Goal: Task Accomplishment & Management: Use online tool/utility

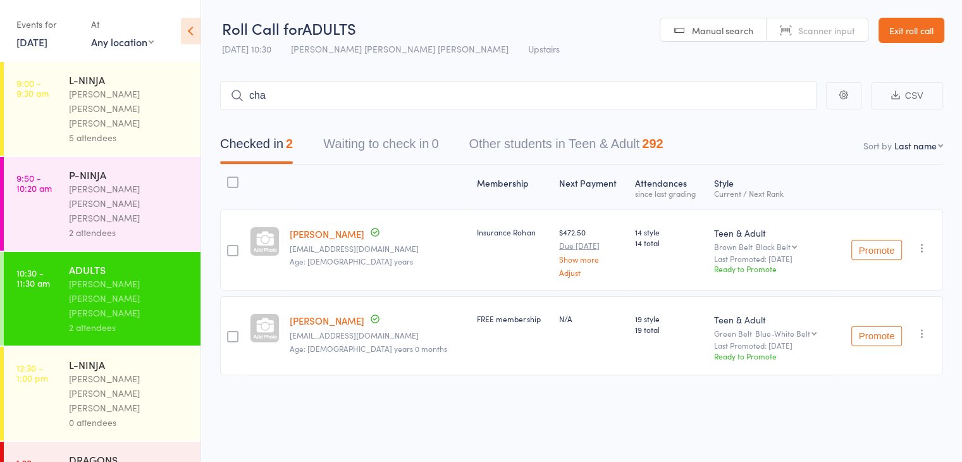
type input "[PERSON_NAME]"
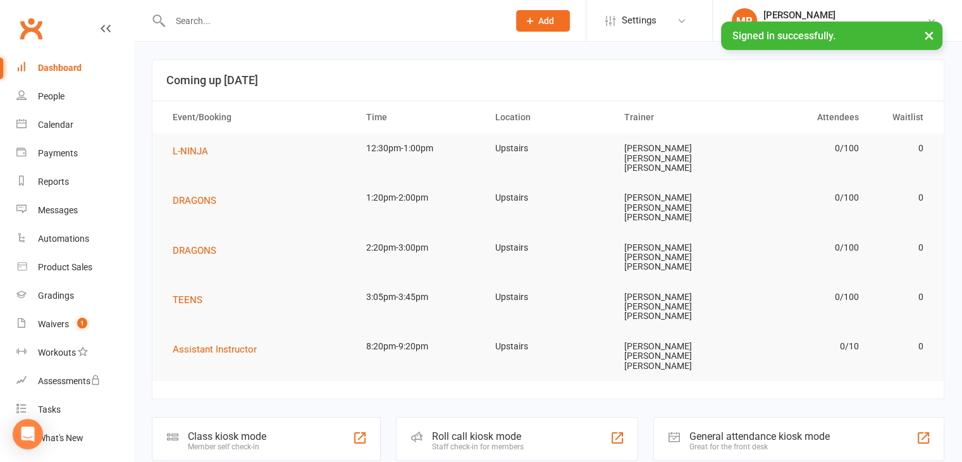
click at [477, 442] on div "Staff check-in for members" at bounding box center [478, 446] width 92 height 9
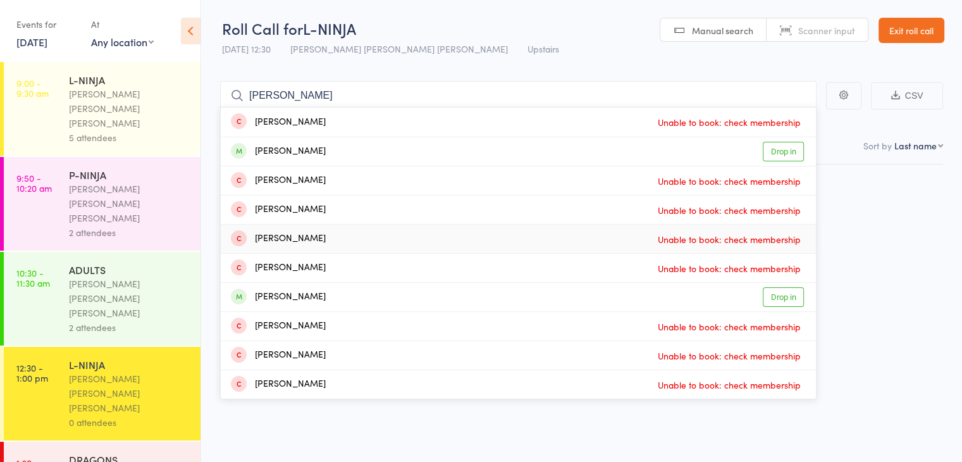
type input "[PERSON_NAME]"
click at [159, 277] on div "[PERSON_NAME] [PERSON_NAME] [PERSON_NAME]" at bounding box center [129, 299] width 121 height 44
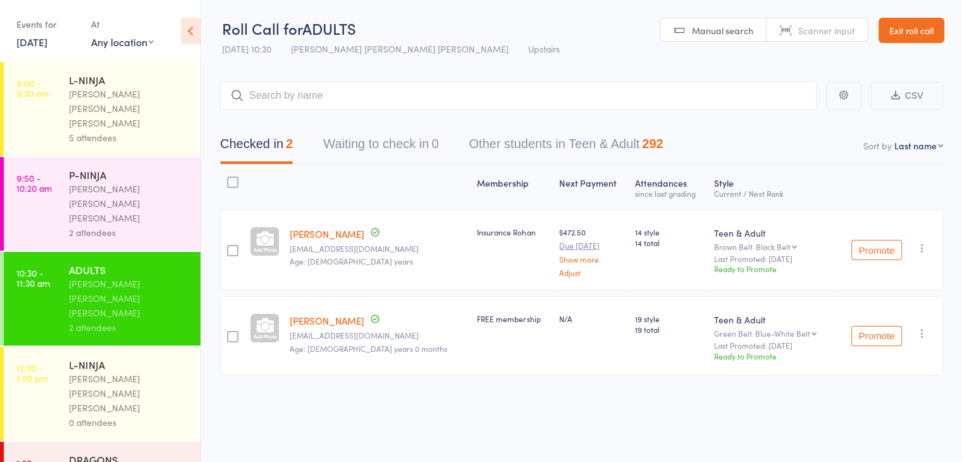
click at [316, 101] on input "search" at bounding box center [518, 95] width 597 height 29
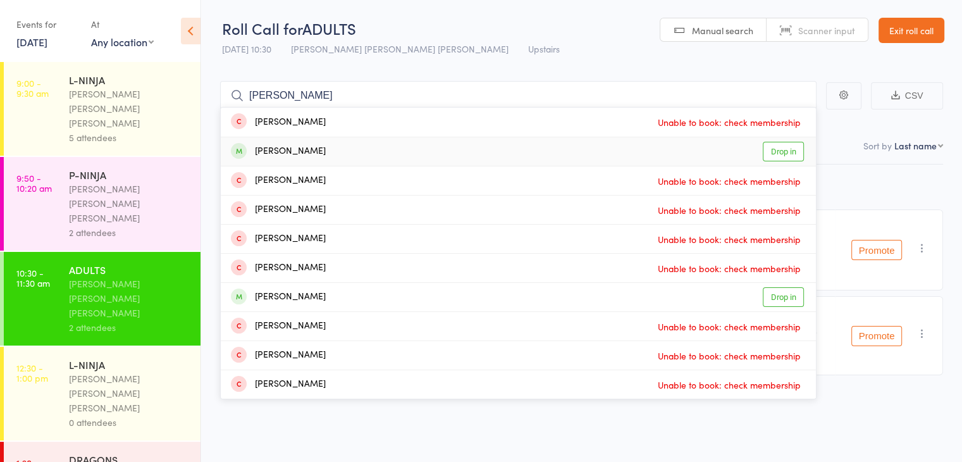
type input "[PERSON_NAME]"
click at [310, 146] on div "[PERSON_NAME] Drop in" at bounding box center [518, 151] width 595 height 28
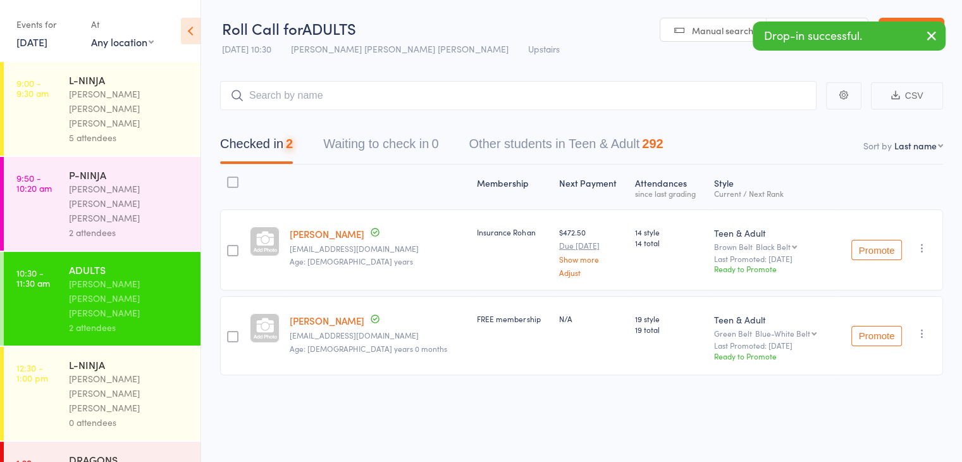
click at [158, 347] on div "L-NINJA [PERSON_NAME] [PERSON_NAME] [PERSON_NAME] 0 attendees" at bounding box center [135, 394] width 132 height 94
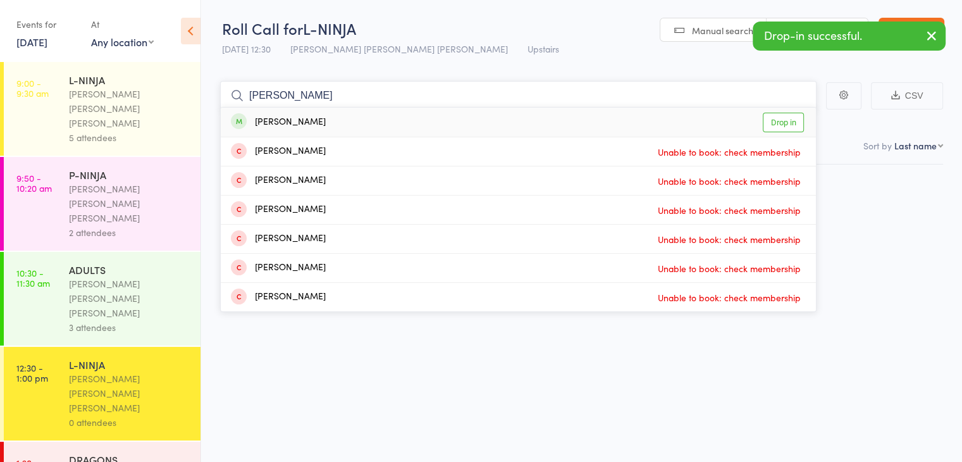
type input "[PERSON_NAME]"
click at [348, 117] on div "[PERSON_NAME] Drop in" at bounding box center [518, 122] width 595 height 29
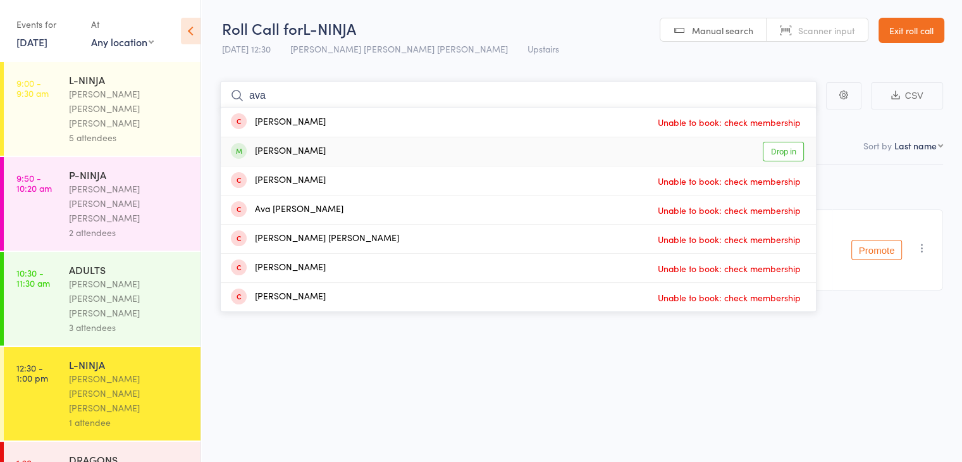
type input "ava"
click at [785, 143] on link "Drop in" at bounding box center [783, 152] width 41 height 20
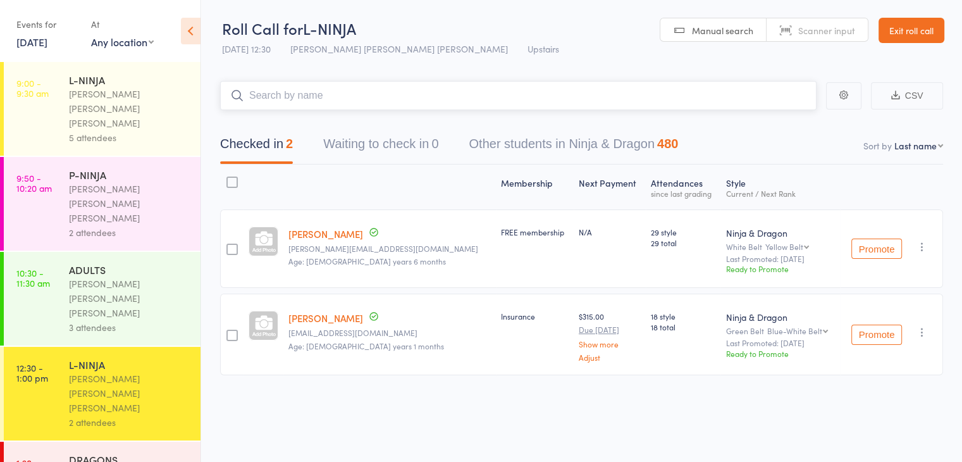
click at [301, 88] on input "search" at bounding box center [518, 95] width 597 height 29
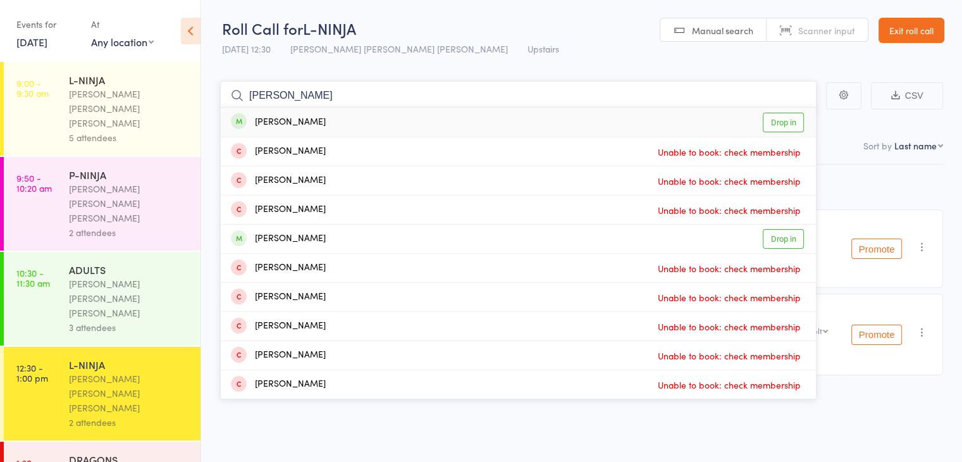
type input "[PERSON_NAME]"
click at [313, 128] on div "[PERSON_NAME]" at bounding box center [278, 122] width 95 height 15
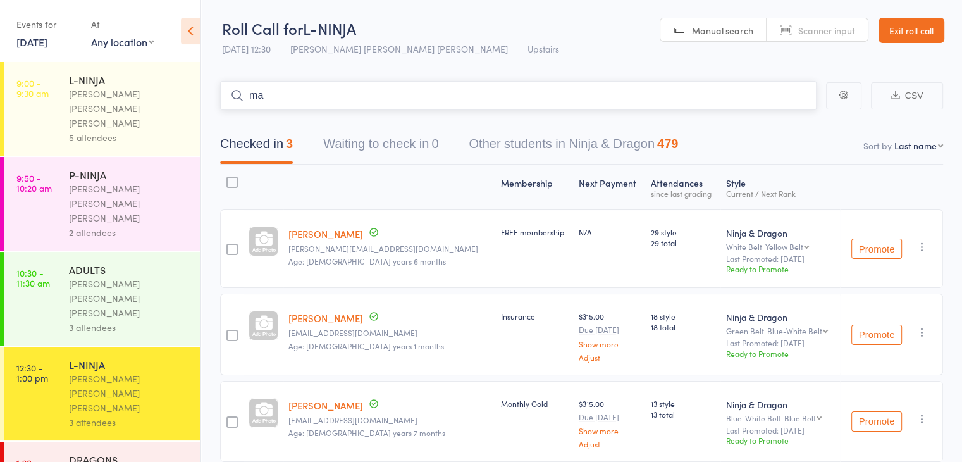
type input "m"
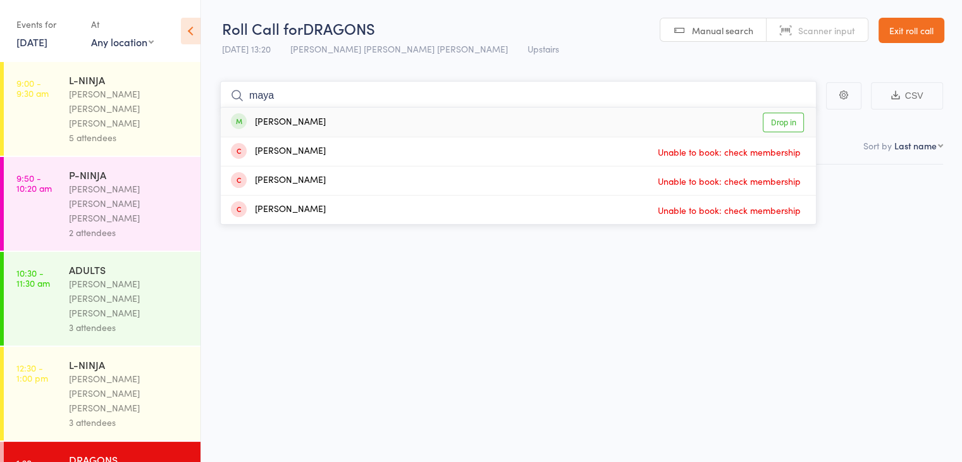
type input "maya"
click at [352, 112] on div "[PERSON_NAME] Drop in" at bounding box center [518, 122] width 595 height 29
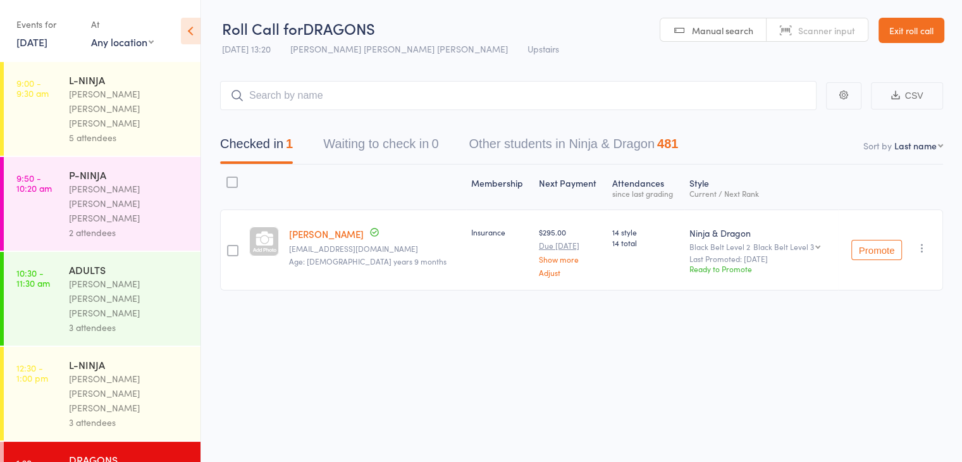
click at [137, 371] on div "[PERSON_NAME] [PERSON_NAME] [PERSON_NAME]" at bounding box center [129, 393] width 121 height 44
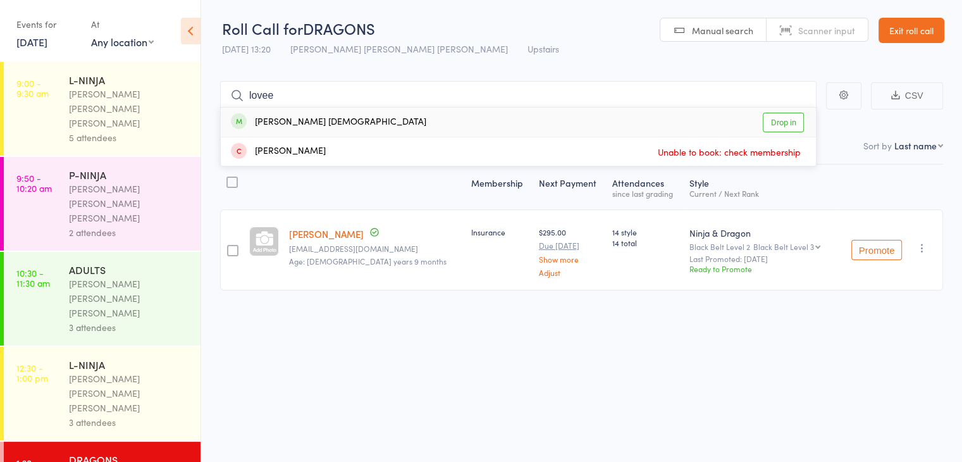
type input "lovee"
click at [319, 132] on div "[PERSON_NAME] [DEMOGRAPHIC_DATA] Drop in" at bounding box center [518, 122] width 595 height 29
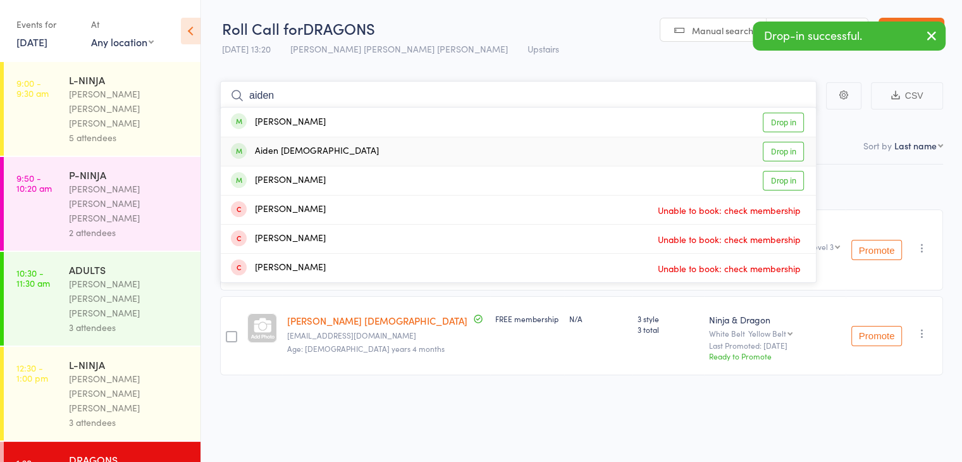
type input "aiden"
click at [321, 144] on div "Aiden [DEMOGRAPHIC_DATA]" at bounding box center [305, 151] width 148 height 15
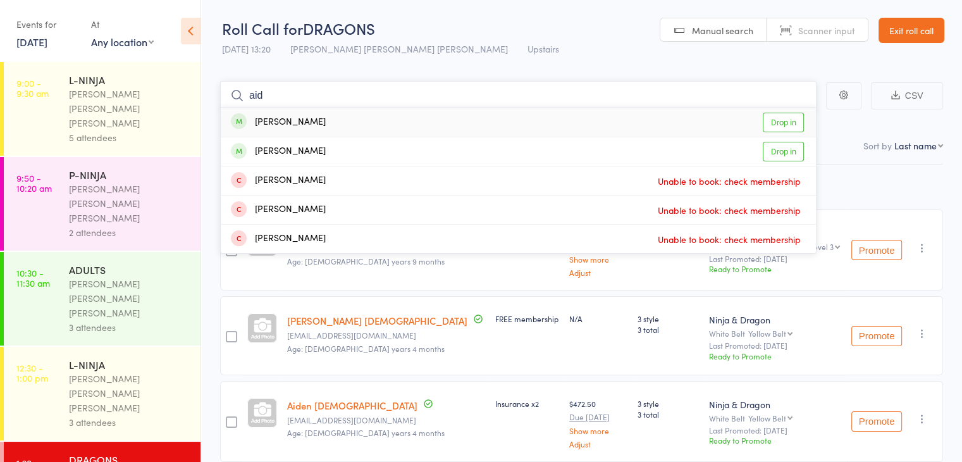
type input "aid"
click at [328, 120] on div "[PERSON_NAME] Drop in" at bounding box center [518, 122] width 595 height 29
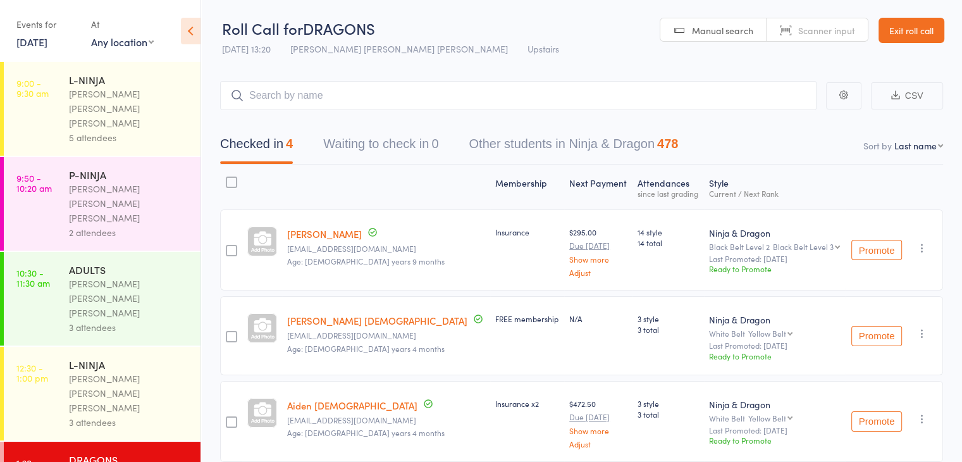
click at [904, 149] on select "First name Last name Birthday [DATE]? Behind on payments? Check in time Next pa…" at bounding box center [919, 145] width 49 height 13
click at [656, 105] on input "search" at bounding box center [518, 95] width 597 height 29
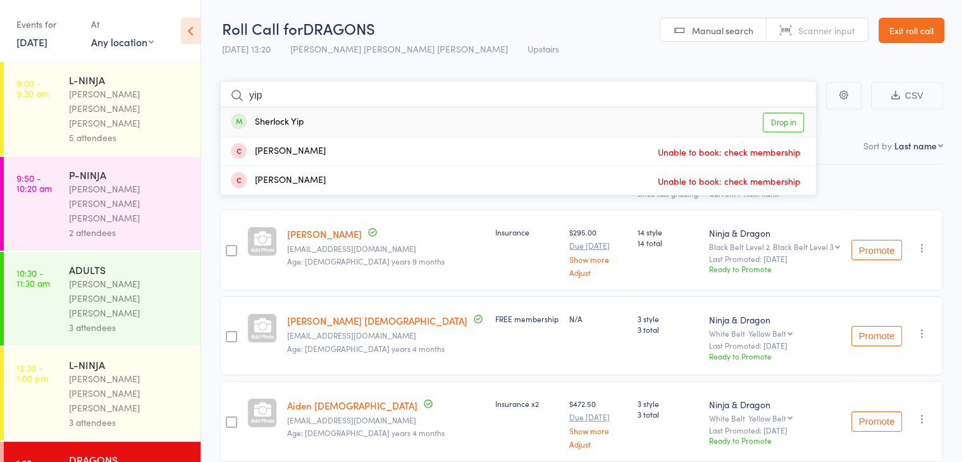
type input "yip"
click at [643, 112] on div "Sherlock Yip Drop in" at bounding box center [518, 122] width 595 height 29
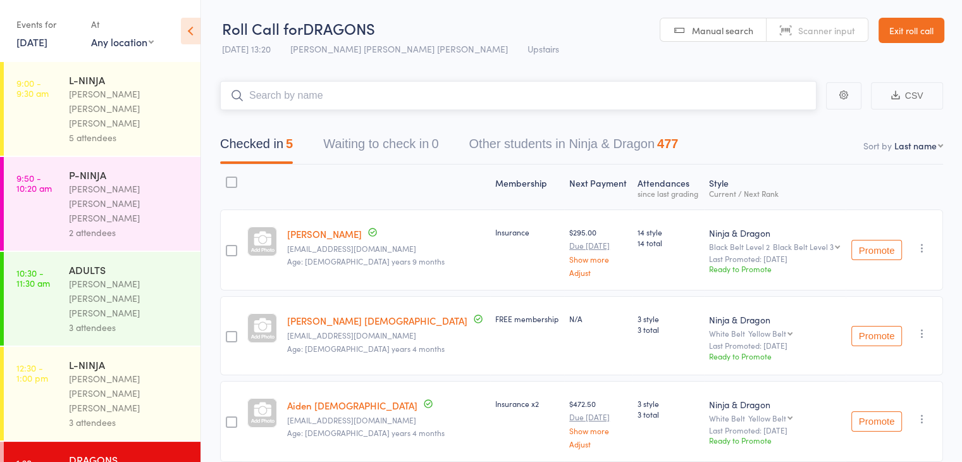
click at [638, 90] on input "search" at bounding box center [518, 95] width 597 height 29
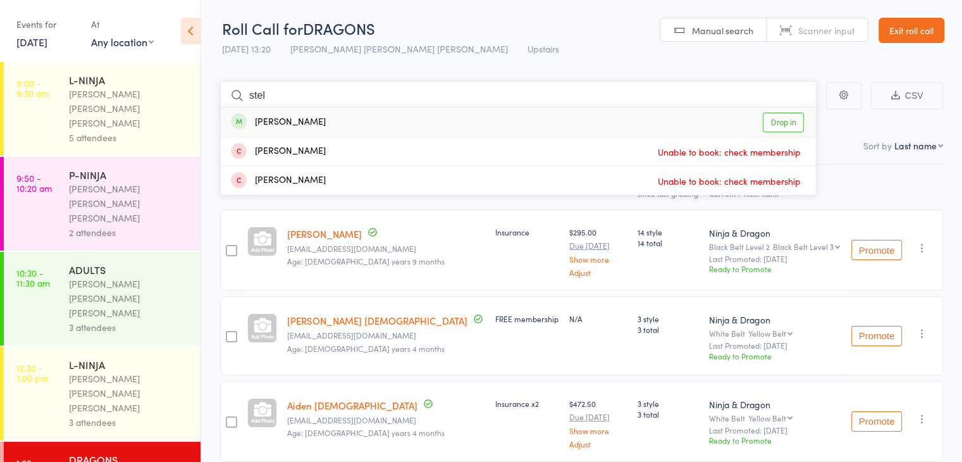
type input "stel"
click at [600, 123] on div "[PERSON_NAME] Drop in" at bounding box center [518, 122] width 595 height 29
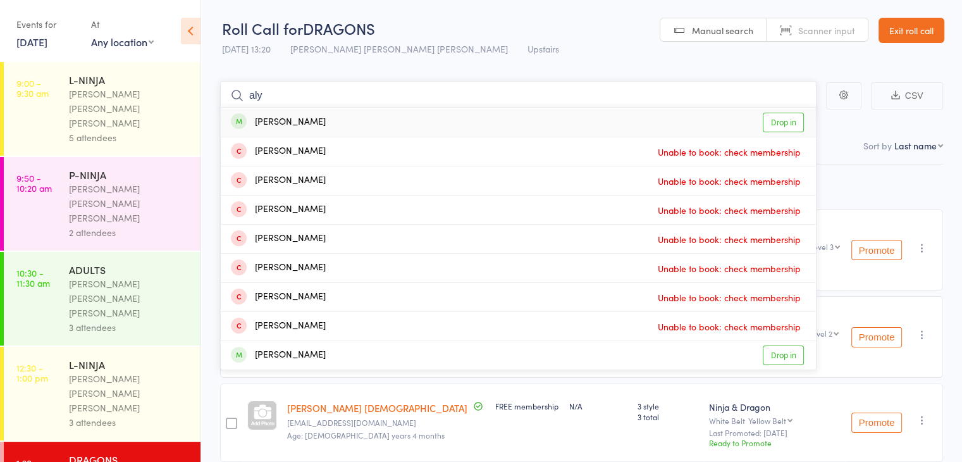
type input "aly"
click at [511, 112] on div "[PERSON_NAME] Drop in" at bounding box center [518, 122] width 595 height 29
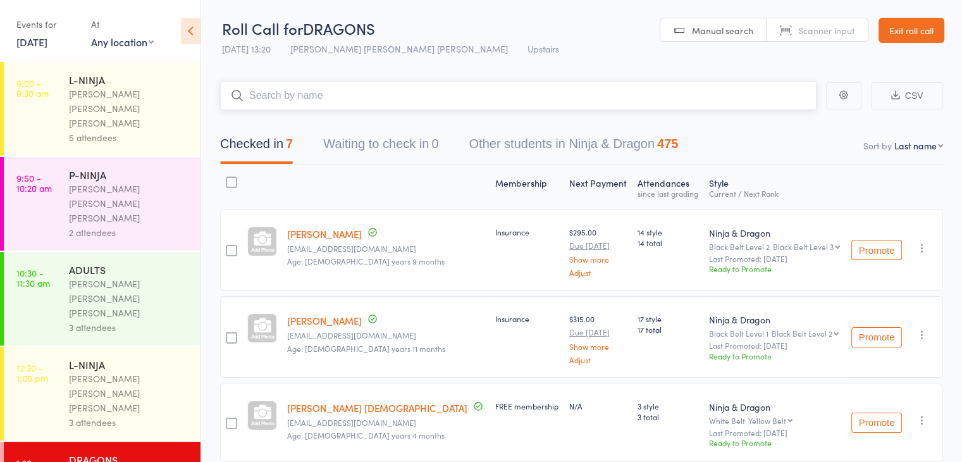
type input "a"
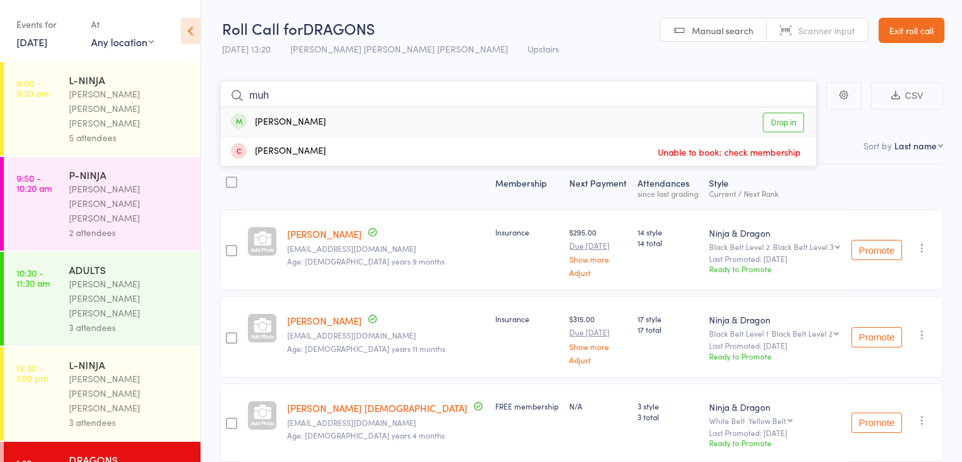
type input "muh"
click at [511, 112] on div "[PERSON_NAME] Drop in" at bounding box center [518, 122] width 595 height 29
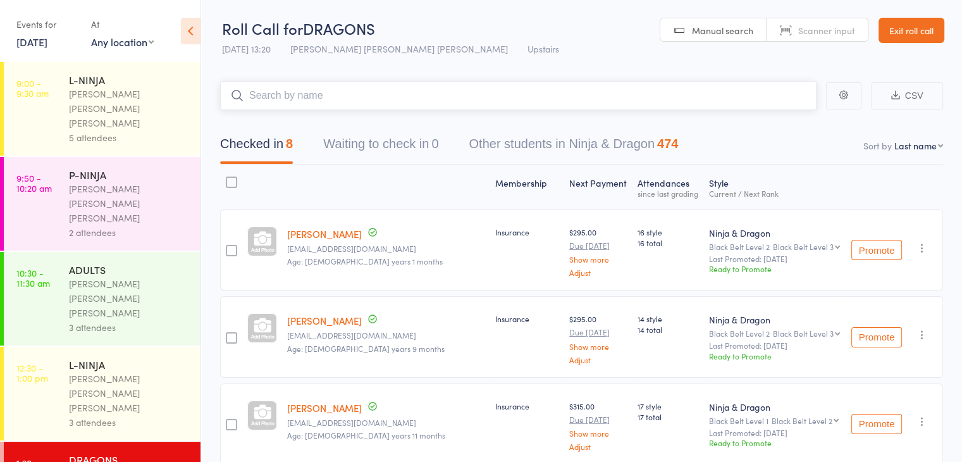
click at [405, 90] on input "search" at bounding box center [518, 95] width 597 height 29
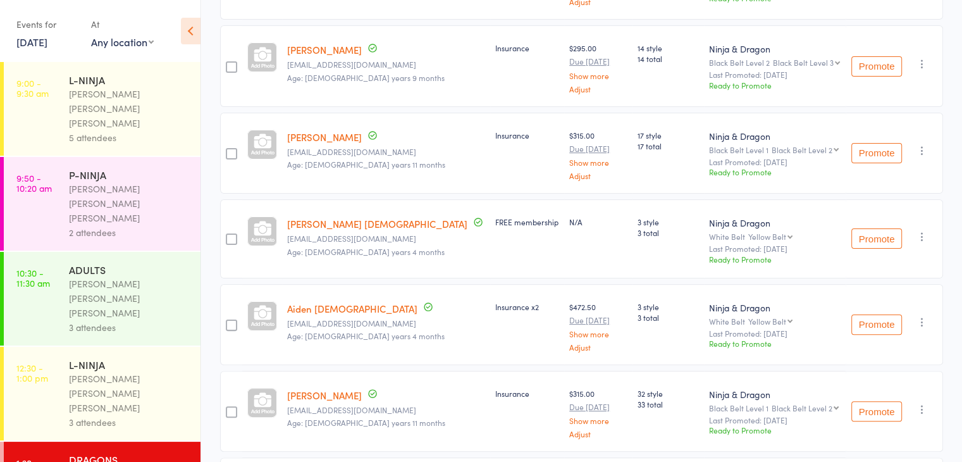
scroll to position [341, 0]
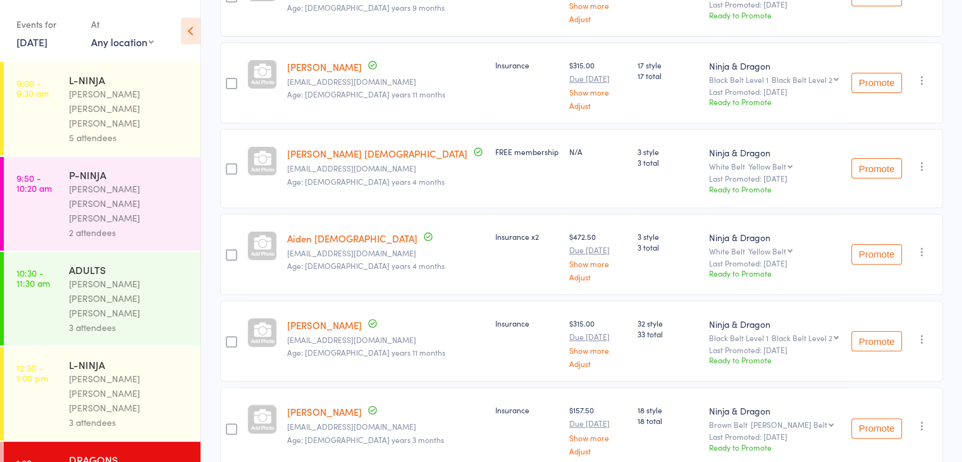
click at [139, 182] on div "[PERSON_NAME] [PERSON_NAME] [PERSON_NAME]" at bounding box center [129, 204] width 121 height 44
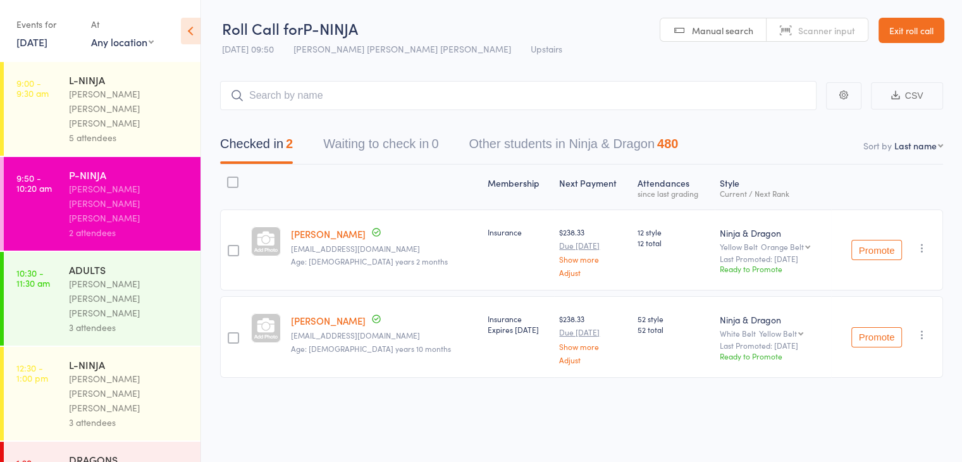
click at [113, 277] on div "[PERSON_NAME] [PERSON_NAME] [PERSON_NAME]" at bounding box center [129, 299] width 121 height 44
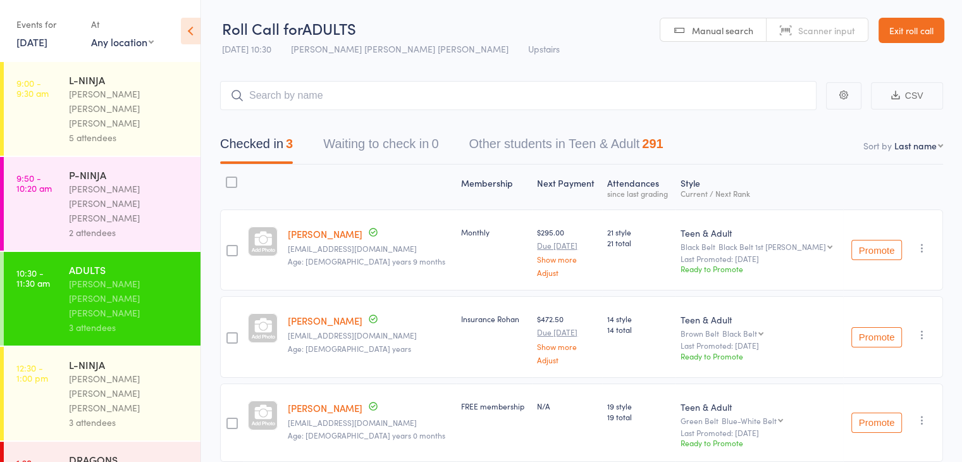
click at [118, 415] on div "3 attendees" at bounding box center [129, 422] width 121 height 15
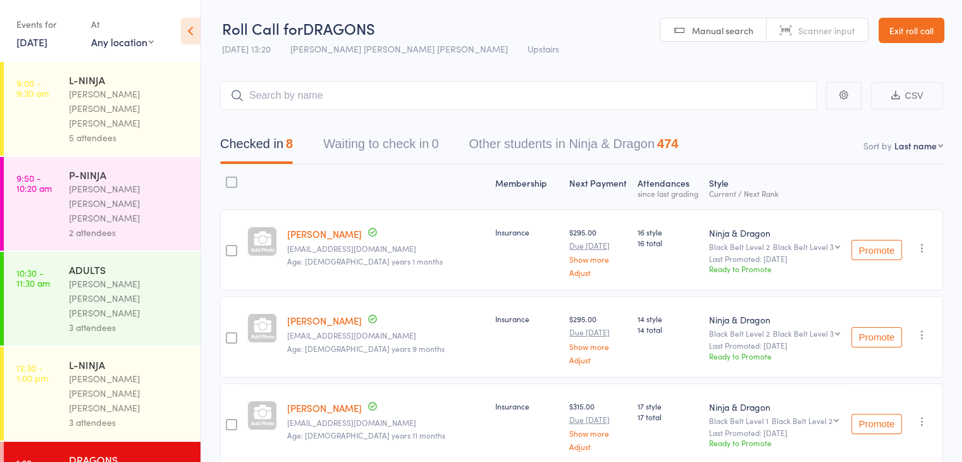
click at [490, 359] on div "Insurance" at bounding box center [527, 336] width 74 height 81
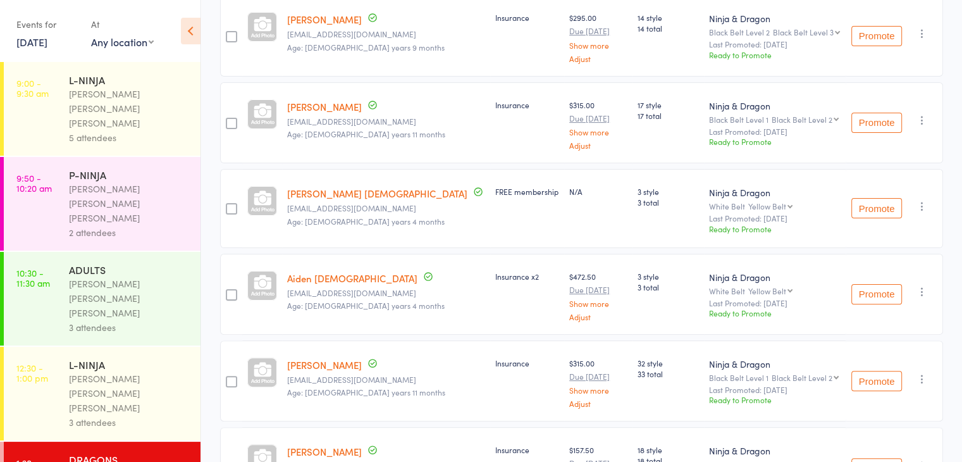
scroll to position [302, 0]
click at [490, 383] on div "Insurance" at bounding box center [527, 380] width 74 height 81
click at [140, 168] on div "P-NINJA" at bounding box center [129, 175] width 121 height 14
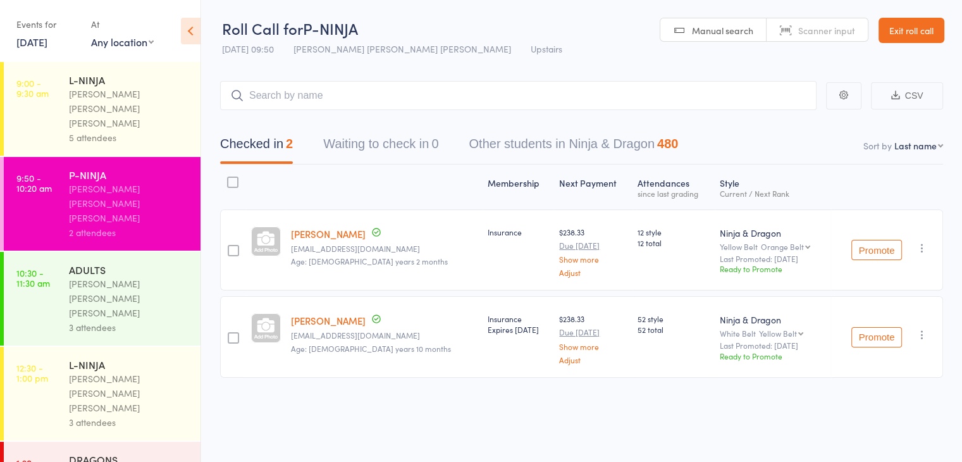
click at [142, 452] on div "DRAGONS" at bounding box center [129, 459] width 121 height 14
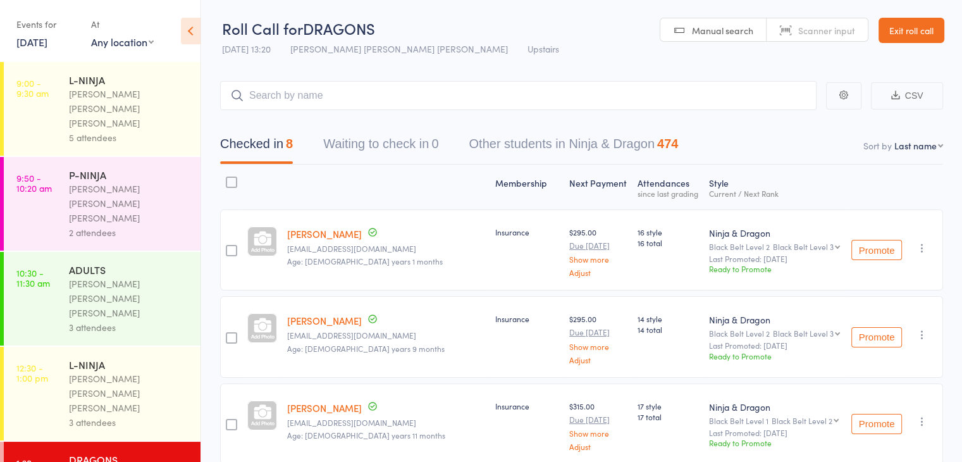
click at [152, 225] on div "2 attendees" at bounding box center [129, 232] width 121 height 15
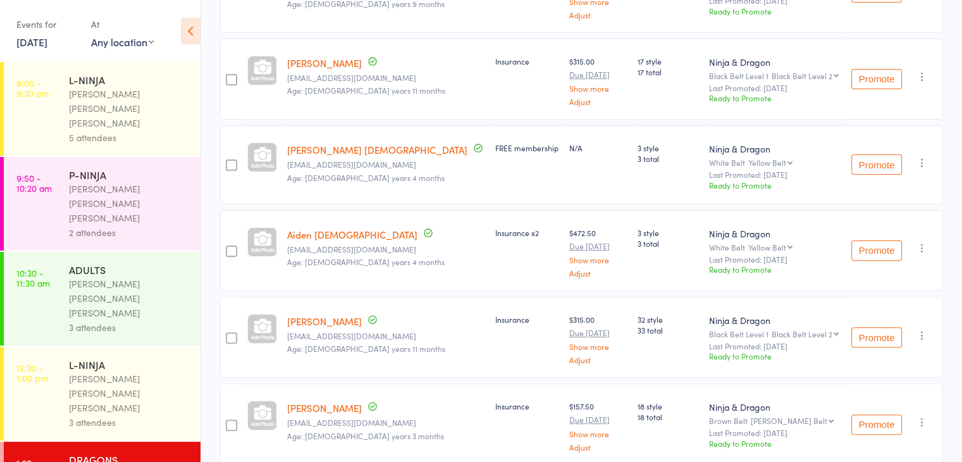
scroll to position [347, 0]
drag, startPoint x: 526, startPoint y: 228, endPoint x: 566, endPoint y: 221, distance: 40.5
click at [566, 221] on div "$472.50 Due [DATE] Show more Adjust" at bounding box center [598, 248] width 68 height 81
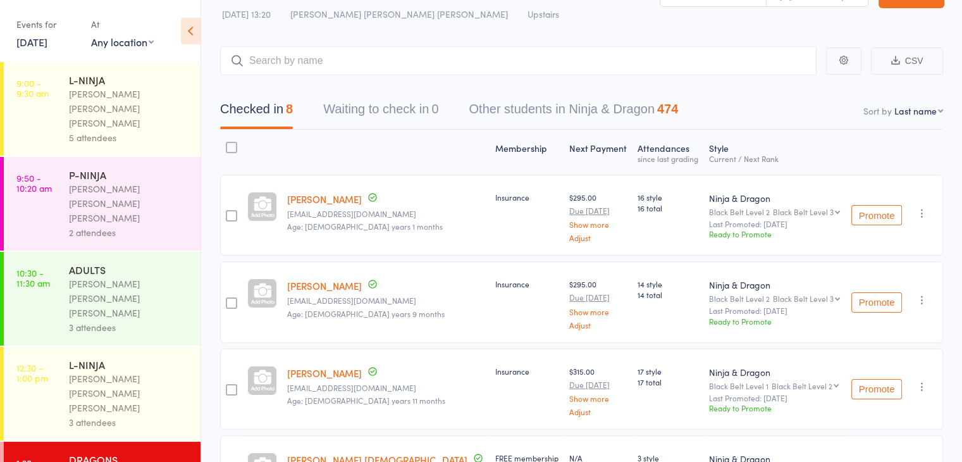
scroll to position [0, 0]
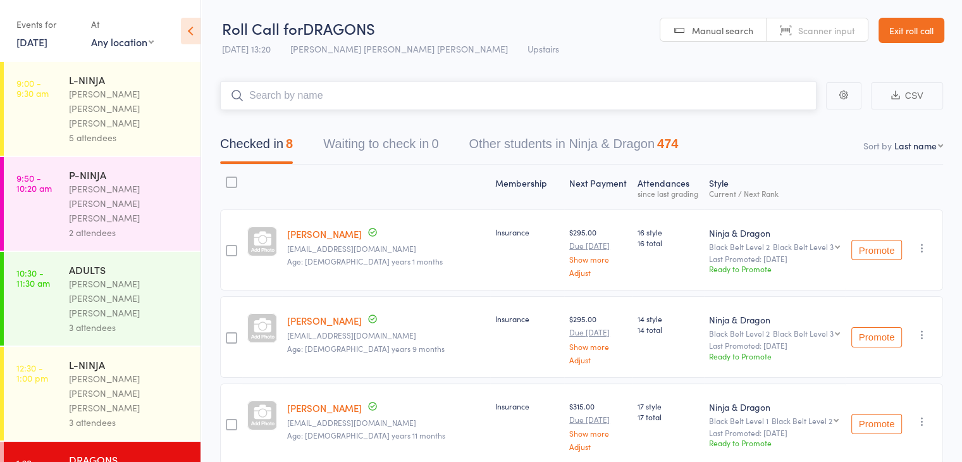
click at [337, 106] on input "search" at bounding box center [518, 95] width 597 height 29
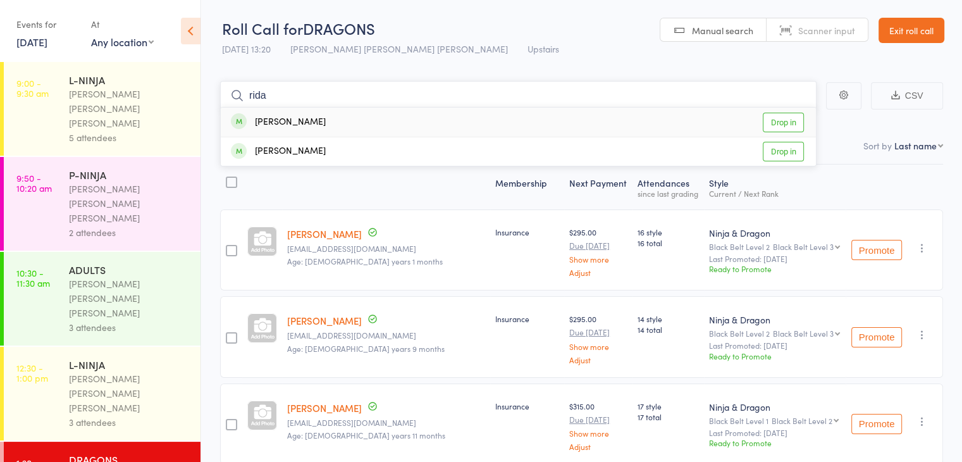
type input "rida"
click at [323, 117] on div "[PERSON_NAME] Drop in" at bounding box center [518, 122] width 595 height 29
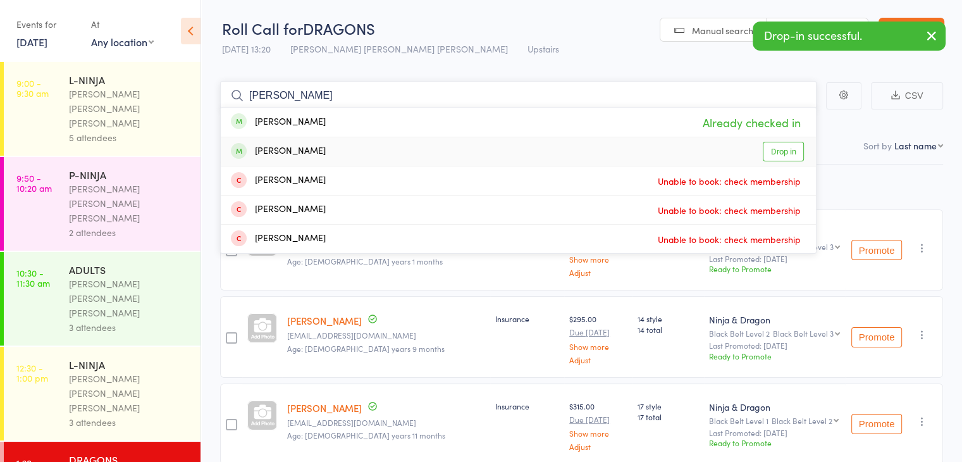
type input "[PERSON_NAME]"
click at [334, 149] on div "[PERSON_NAME] Drop in" at bounding box center [518, 151] width 595 height 28
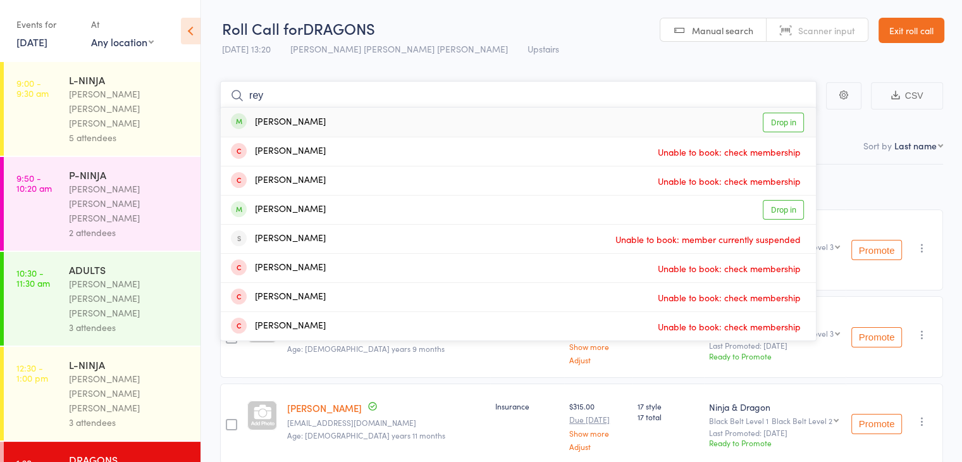
type input "rey"
click at [326, 120] on div "[PERSON_NAME] Drop in" at bounding box center [518, 122] width 595 height 29
type input "raph"
click at [316, 127] on div "[PERSON_NAME] Drop in" at bounding box center [518, 122] width 595 height 29
